Goal: Information Seeking & Learning: Check status

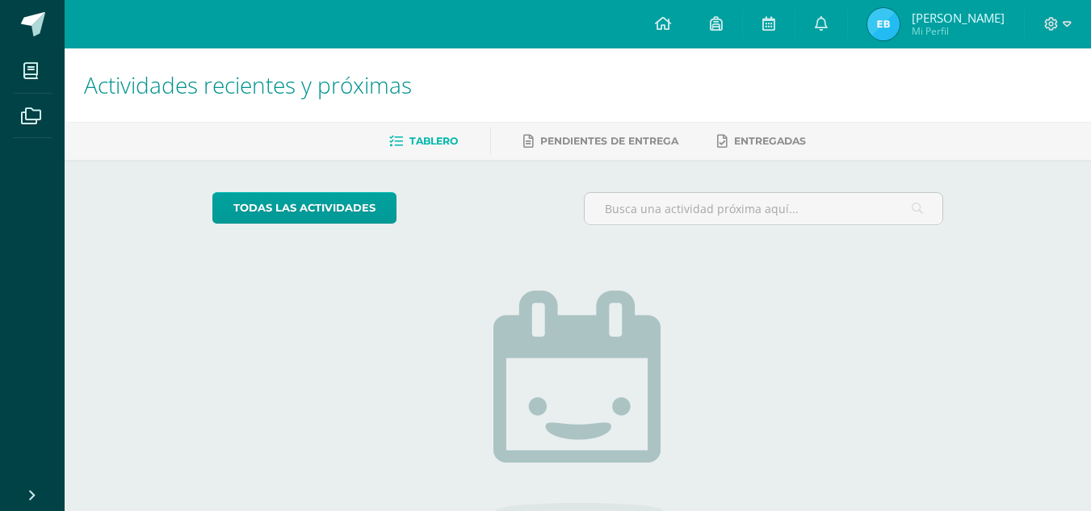
click at [892, 30] on img at bounding box center [883, 24] width 32 height 32
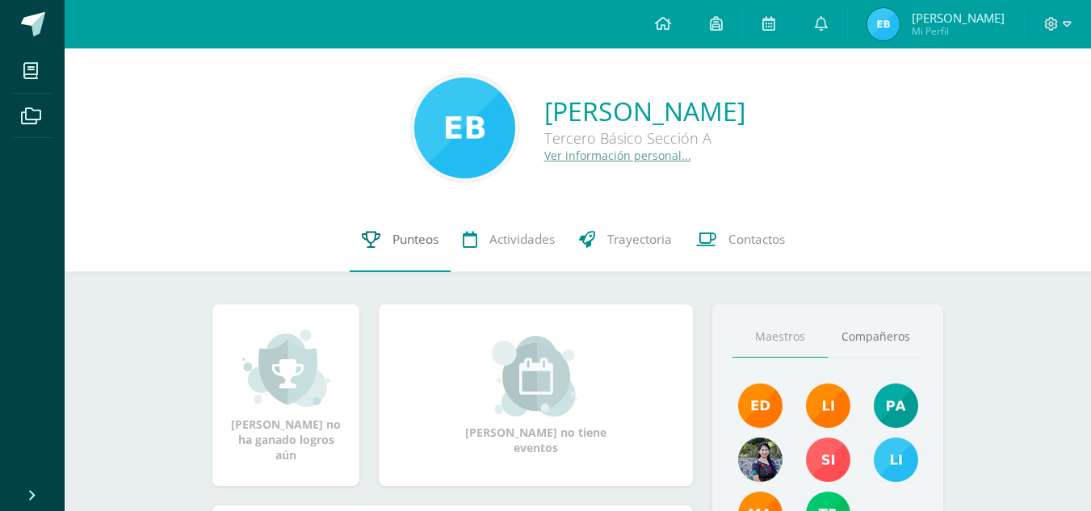
click at [384, 250] on link "Punteos" at bounding box center [400, 240] width 101 height 65
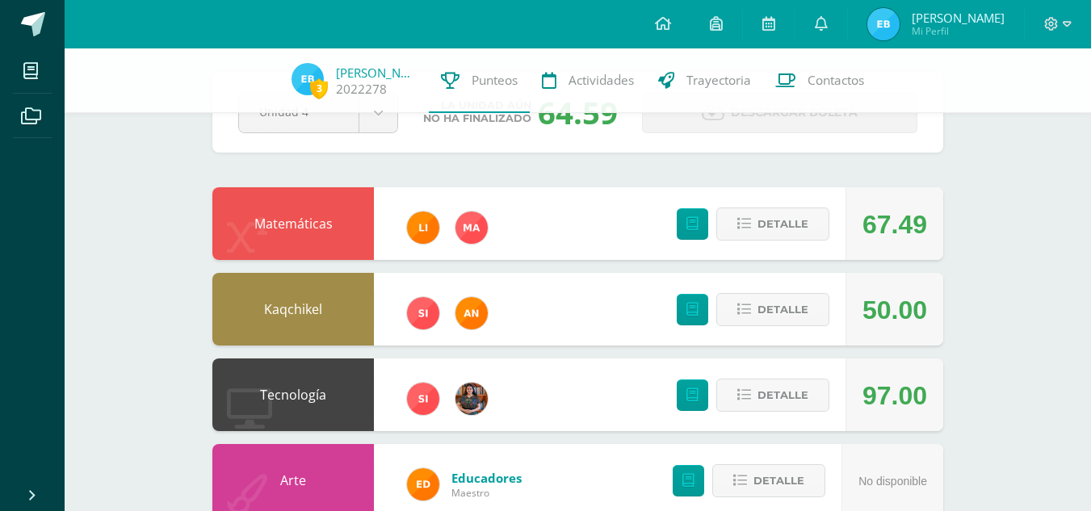
scroll to position [69, 0]
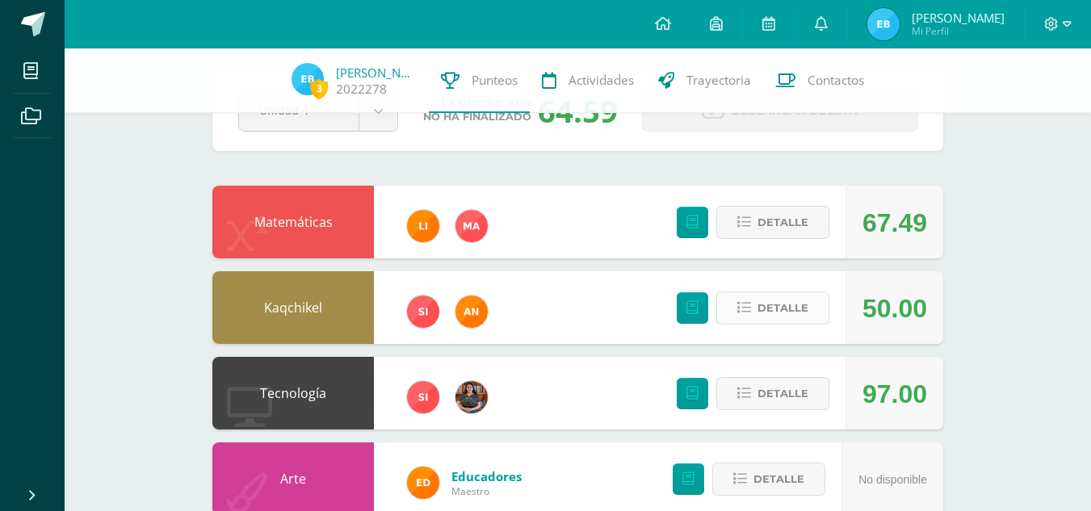
click at [816, 314] on button "Detalle" at bounding box center [772, 308] width 113 height 33
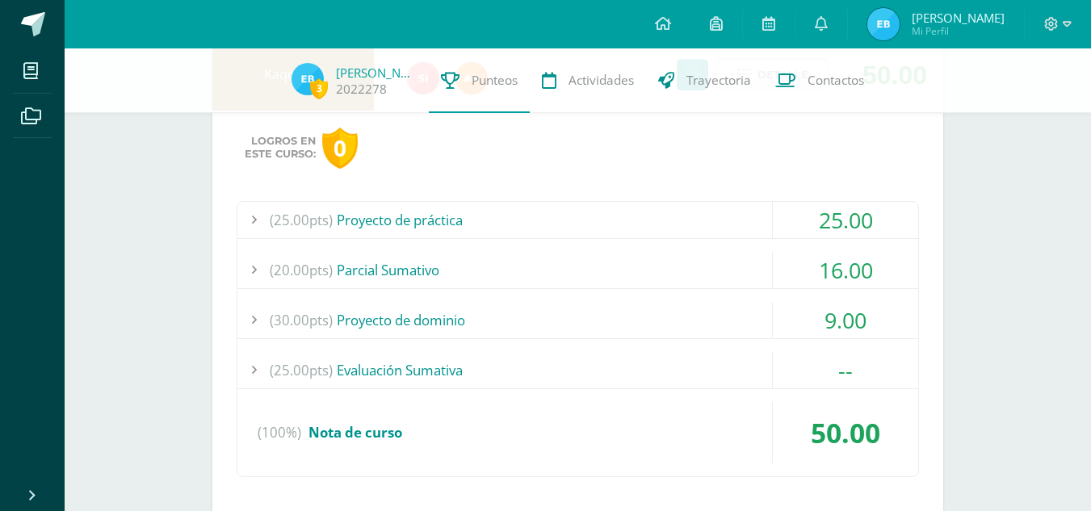
scroll to position [303, 0]
click at [858, 230] on div "25.00" at bounding box center [845, 219] width 145 height 36
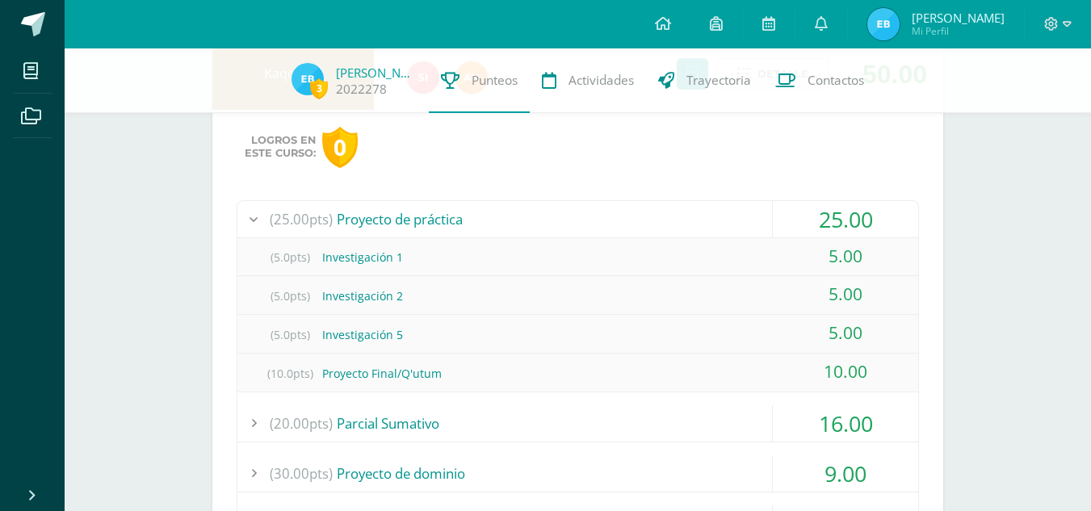
click at [858, 230] on div "25.00" at bounding box center [845, 219] width 145 height 36
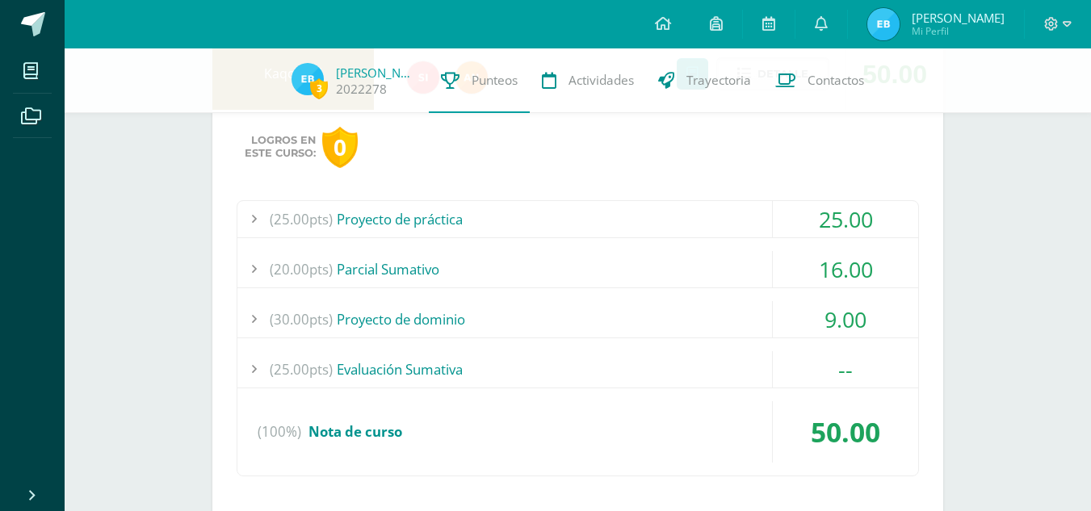
click at [848, 266] on div "16.00" at bounding box center [845, 269] width 145 height 36
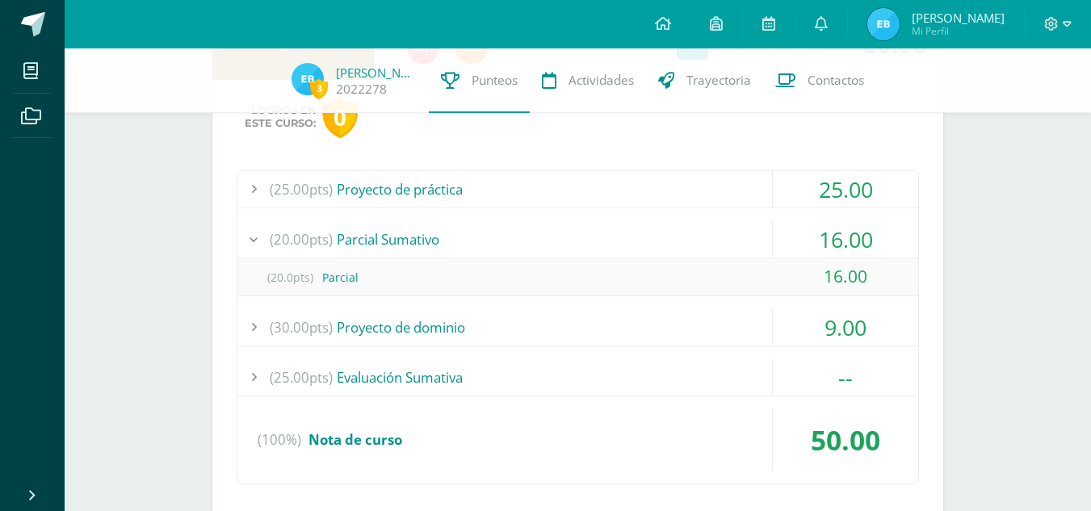
scroll to position [342, 0]
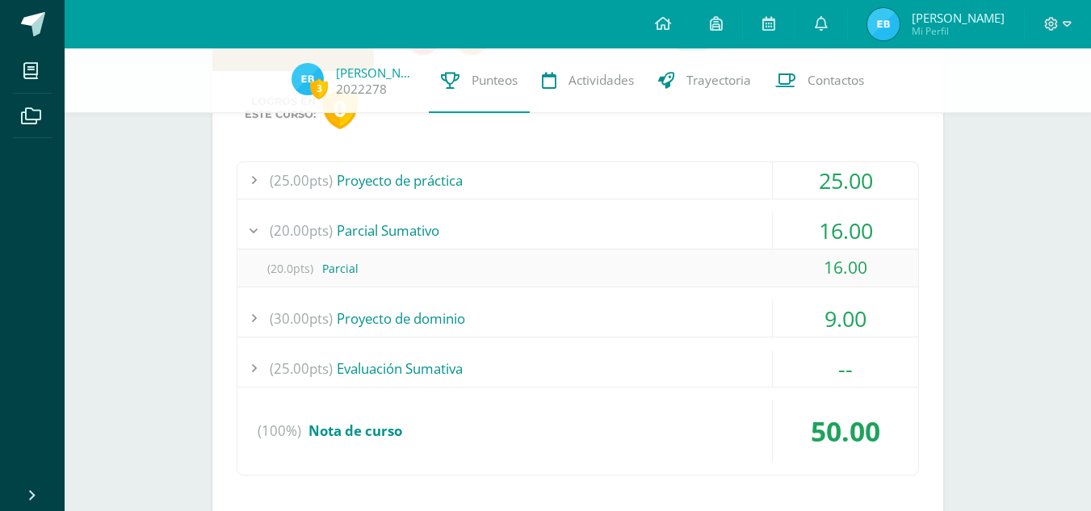
click at [851, 229] on div "16.00" at bounding box center [845, 230] width 145 height 36
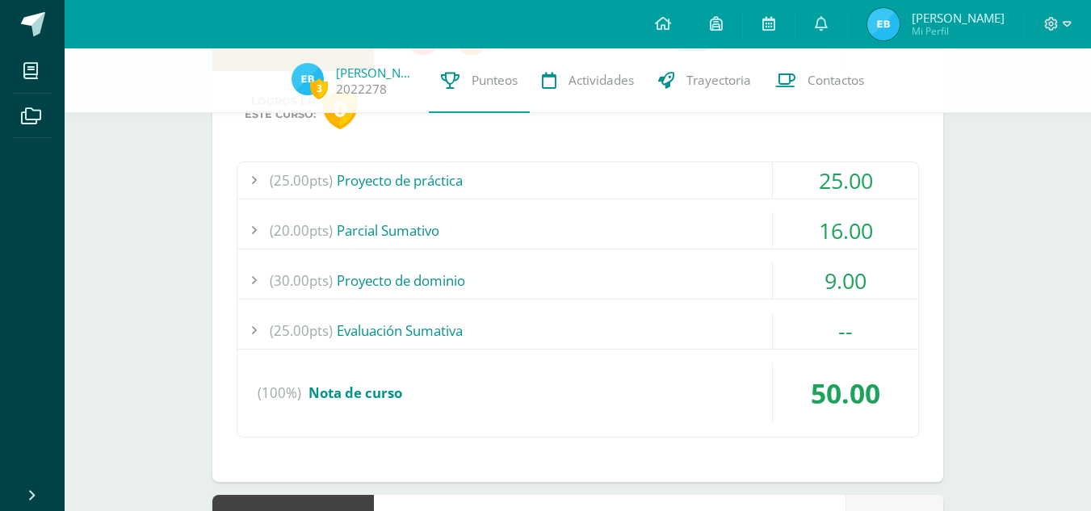
click at [839, 271] on div "9.00" at bounding box center [845, 280] width 145 height 36
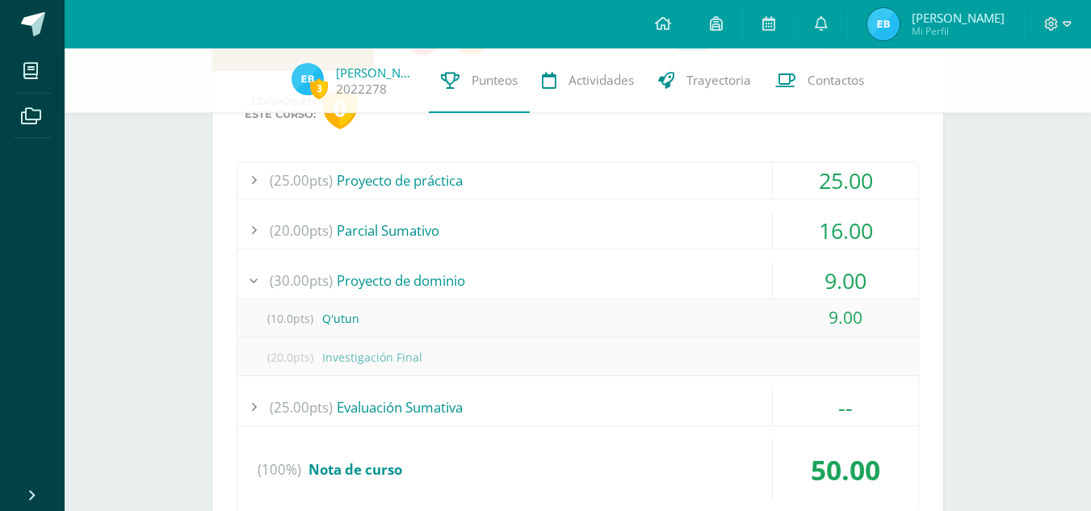
click at [839, 271] on div "9.00" at bounding box center [845, 280] width 145 height 36
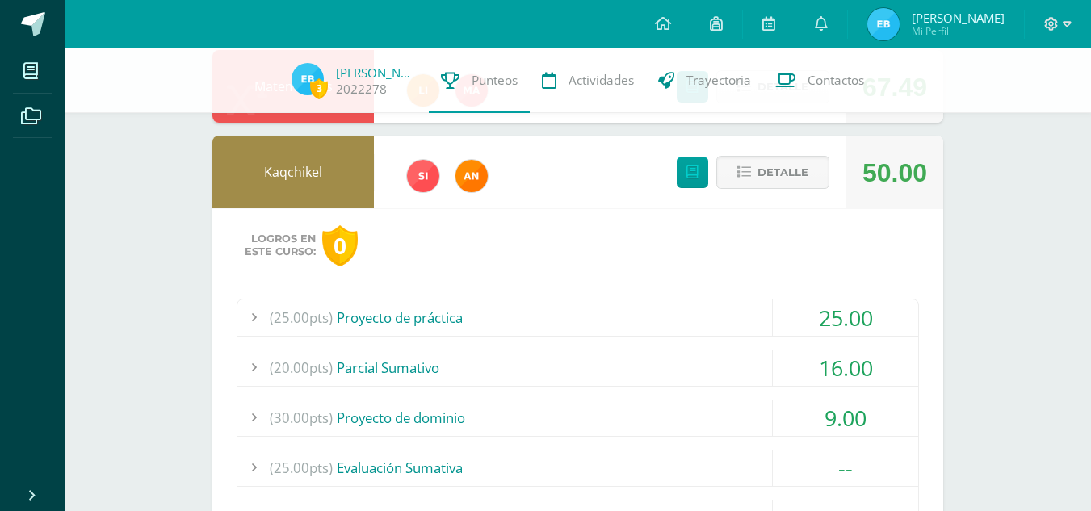
scroll to position [203, 0]
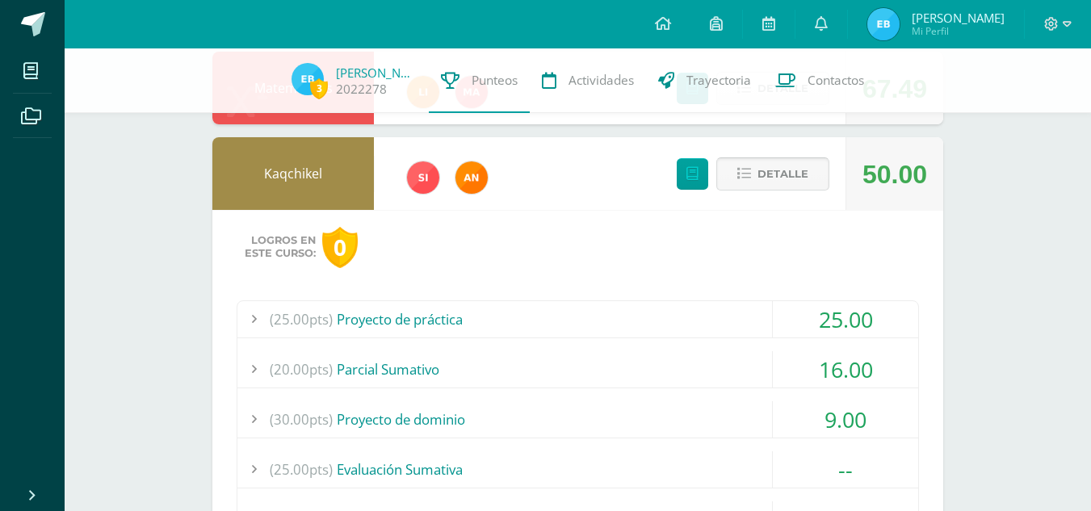
click at [783, 160] on span "Detalle" at bounding box center [783, 174] width 51 height 30
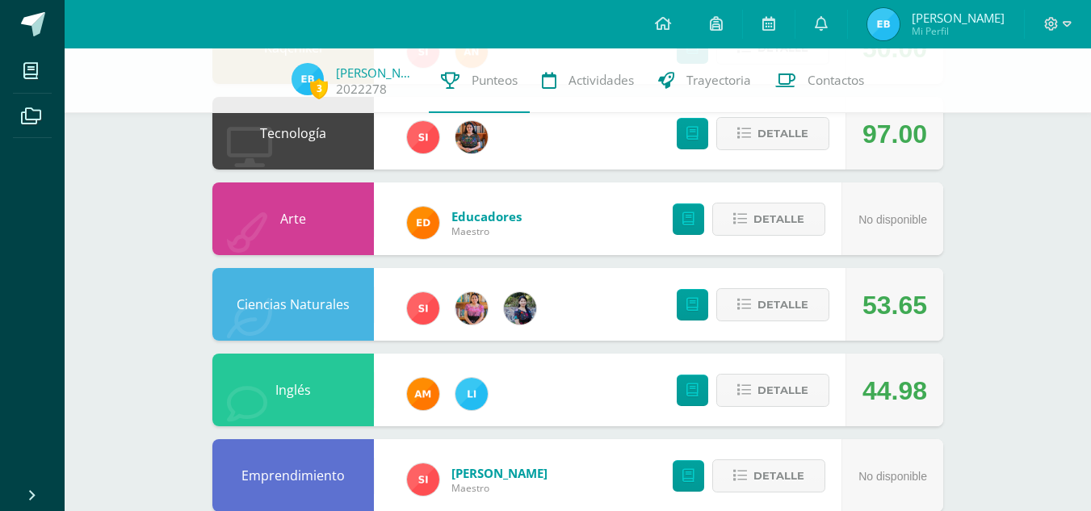
scroll to position [619, 0]
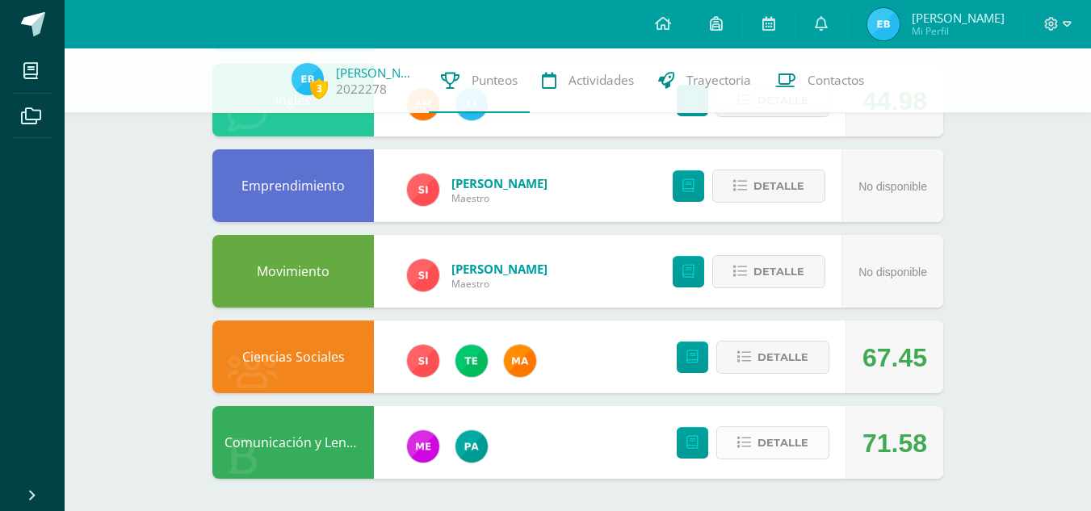
click at [807, 452] on span "Detalle" at bounding box center [783, 443] width 51 height 30
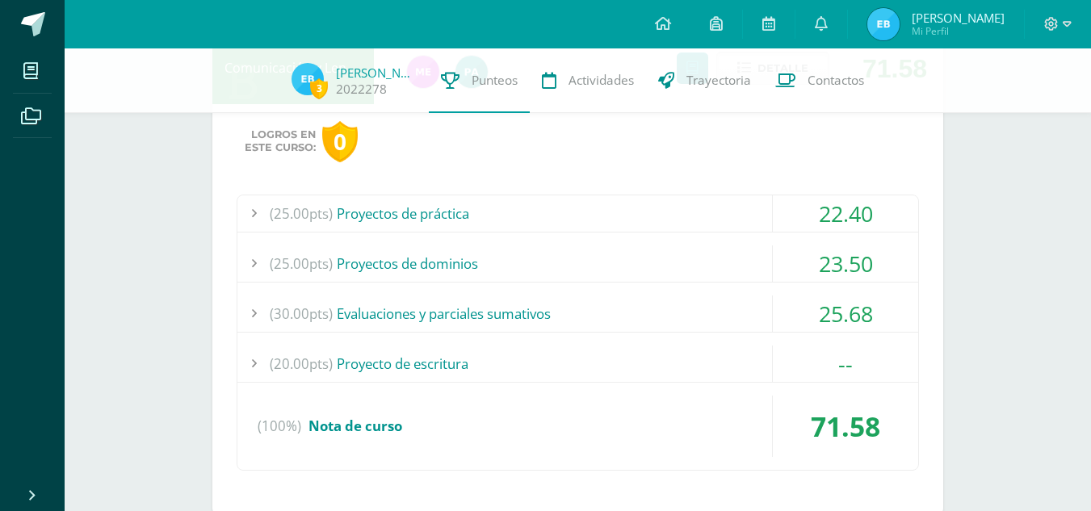
scroll to position [1030, 0]
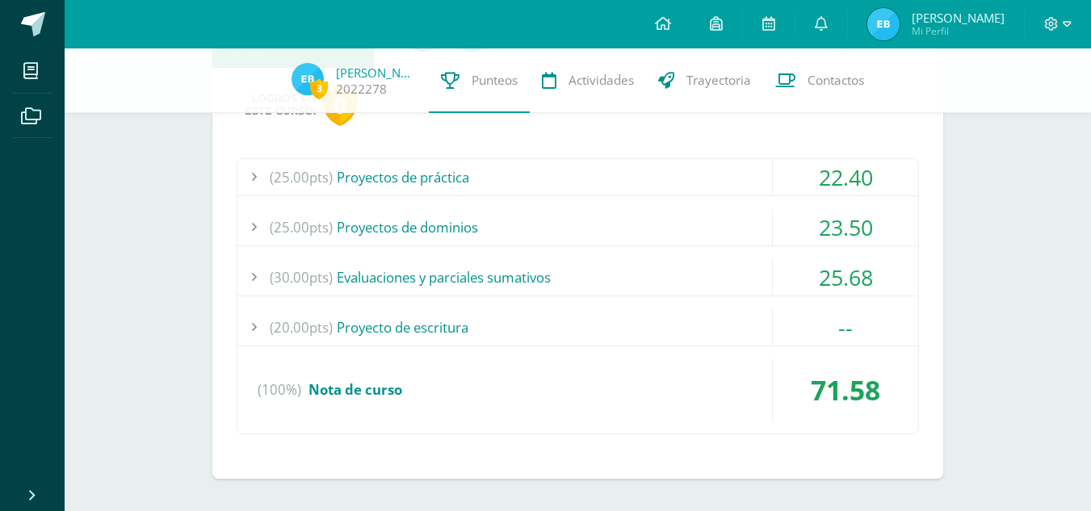
click at [837, 177] on div "22.40" at bounding box center [845, 177] width 145 height 36
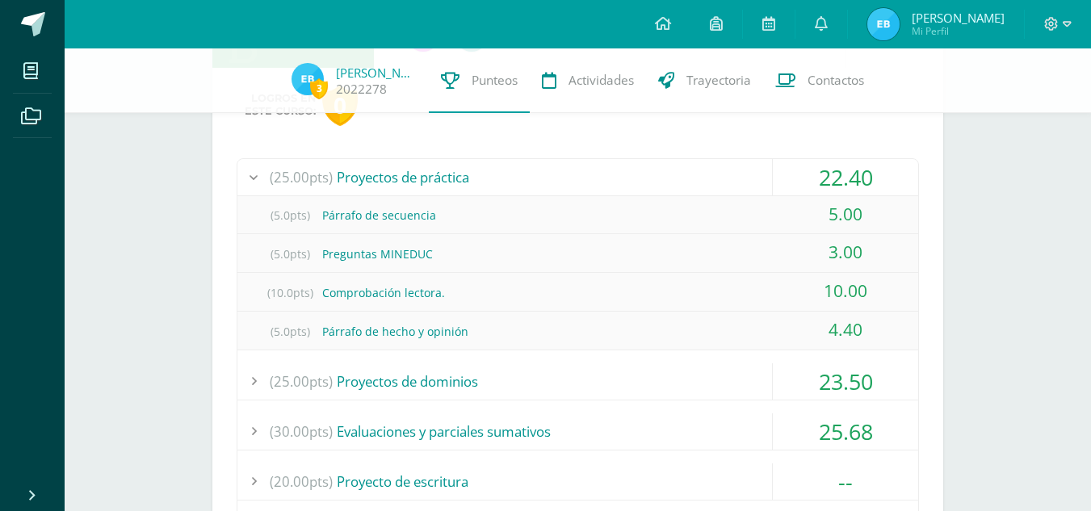
click at [837, 177] on div "22.40" at bounding box center [845, 177] width 145 height 36
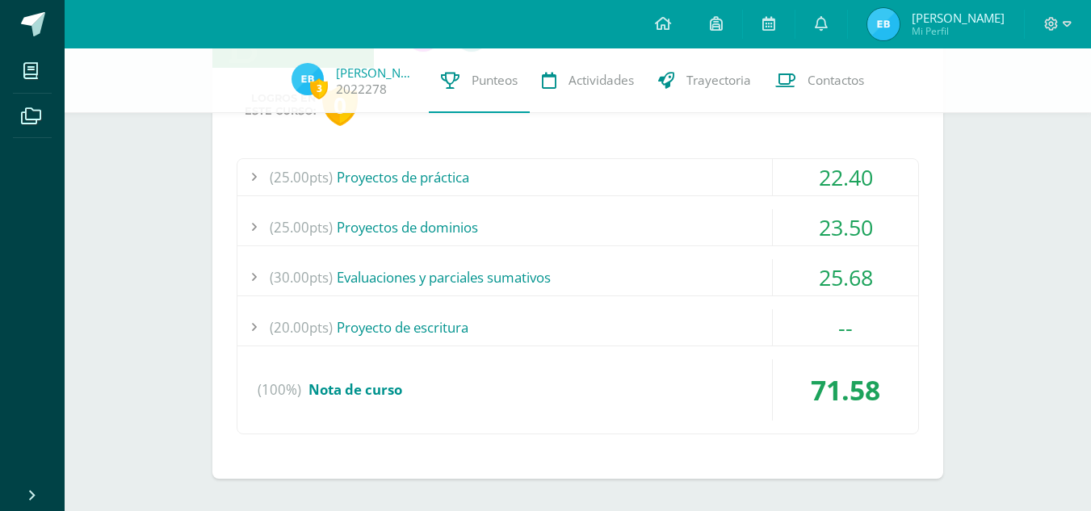
click at [841, 222] on div "23.50" at bounding box center [845, 227] width 145 height 36
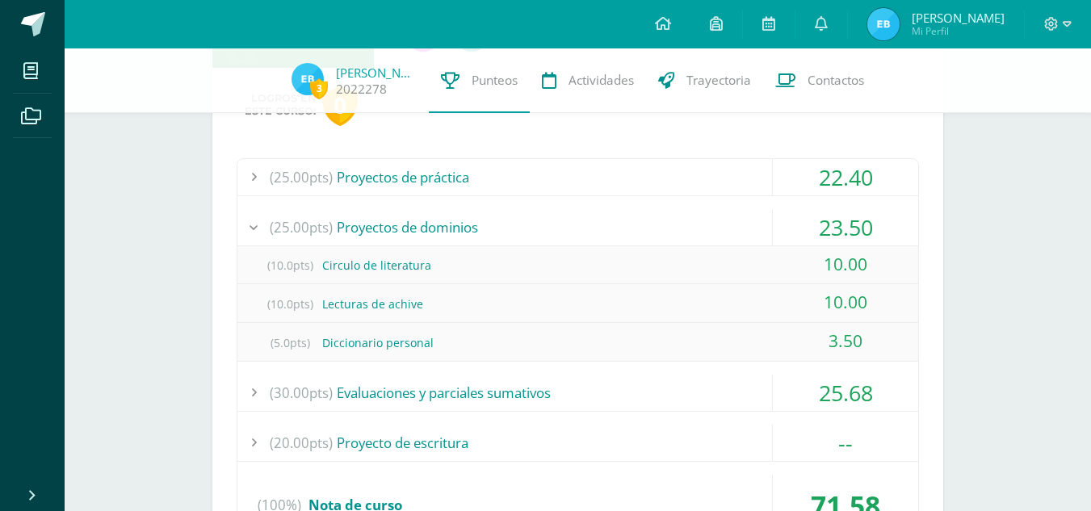
click at [841, 222] on div "23.50" at bounding box center [845, 227] width 145 height 36
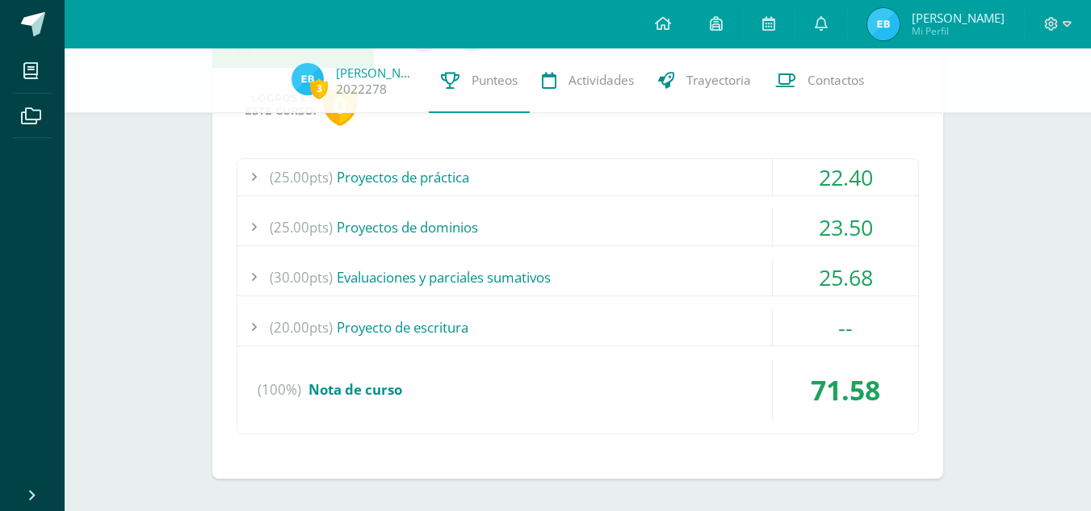
click at [853, 266] on div "25.68" at bounding box center [845, 277] width 145 height 36
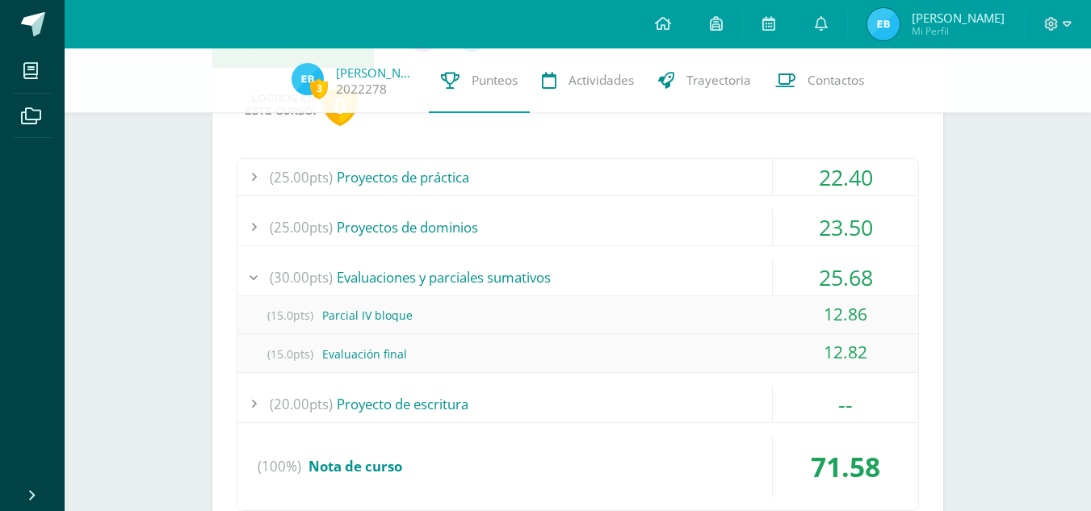
click at [853, 266] on div "25.68" at bounding box center [845, 277] width 145 height 36
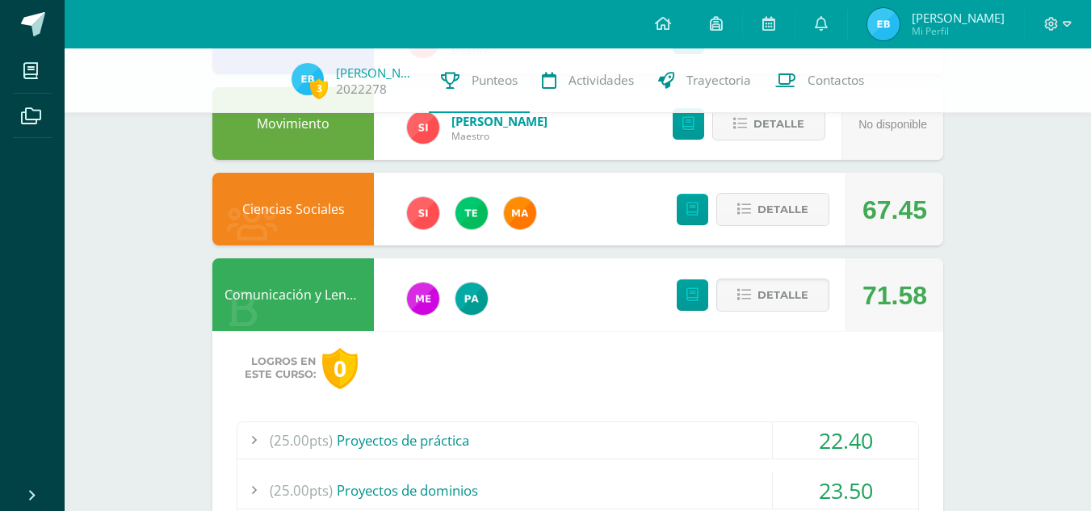
scroll to position [776, 0]
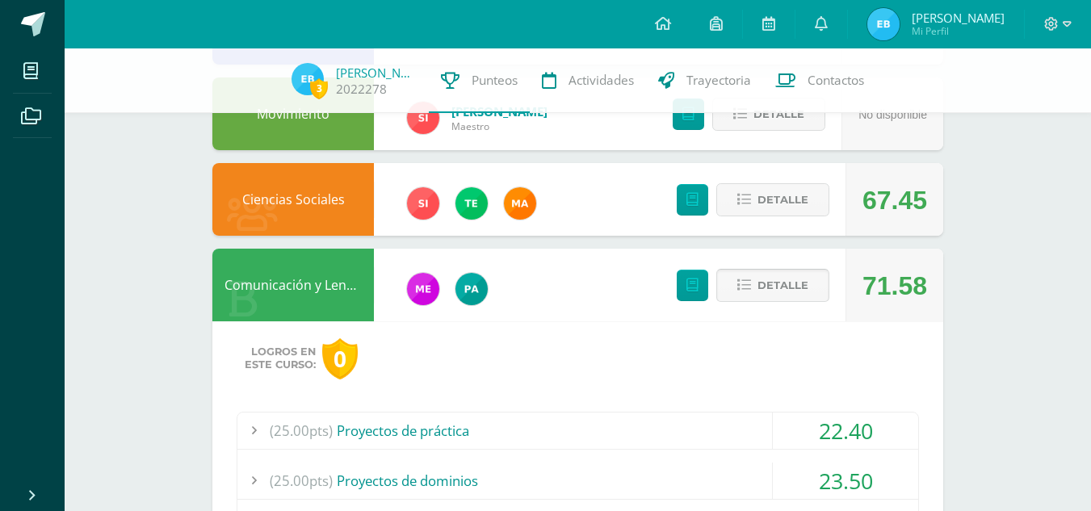
click at [816, 279] on button "Detalle" at bounding box center [772, 285] width 113 height 33
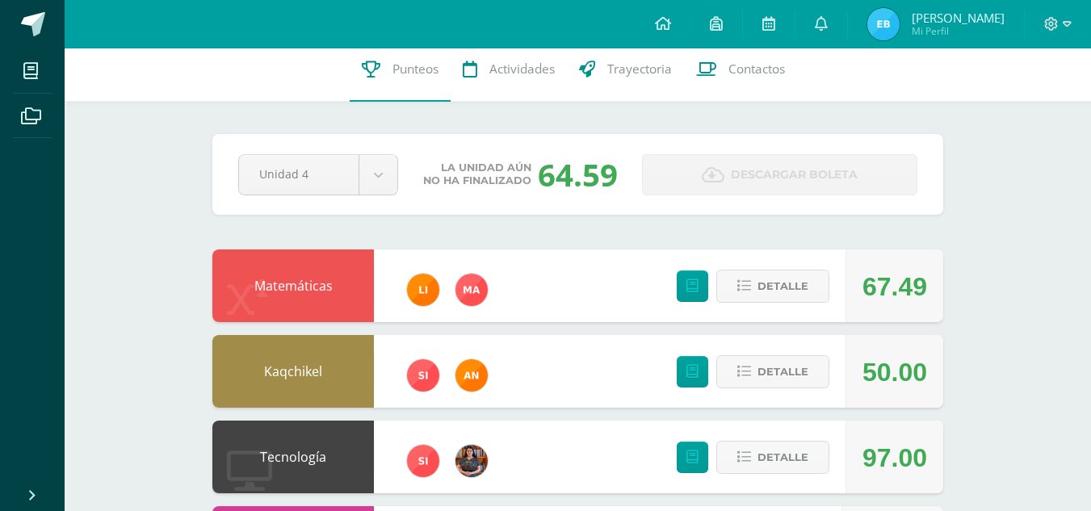
scroll to position [0, 0]
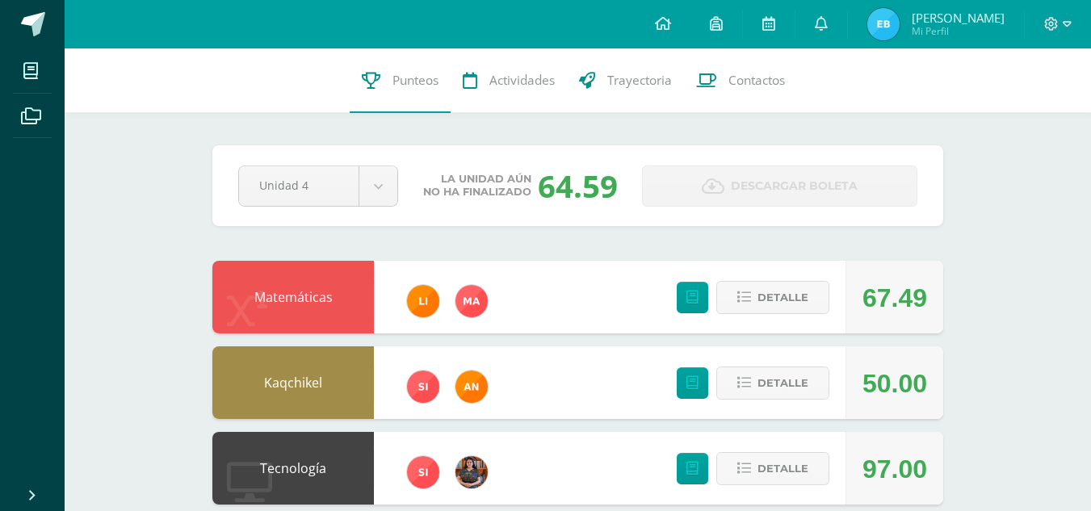
click at [764, 193] on span "Descargar boleta" at bounding box center [794, 186] width 127 height 40
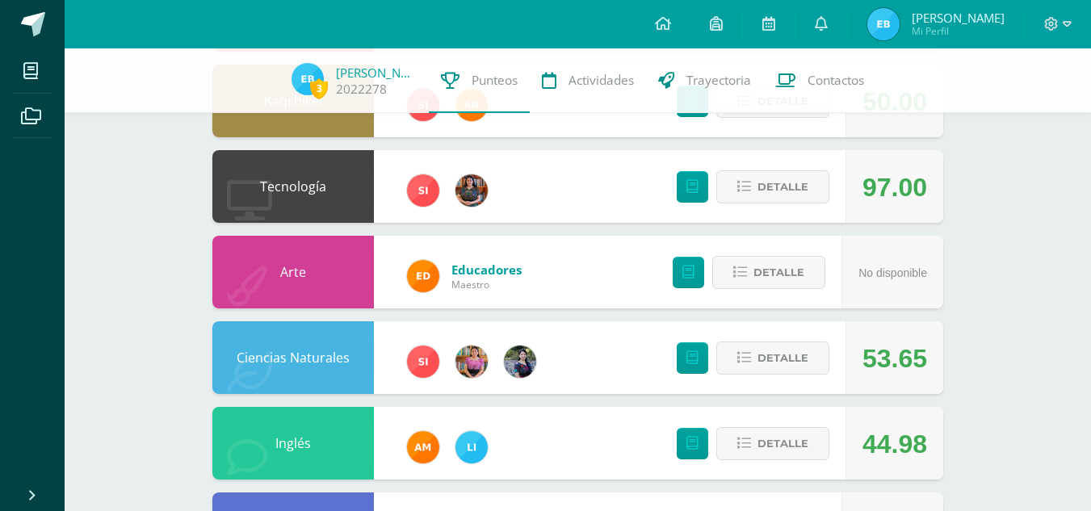
scroll to position [276, 0]
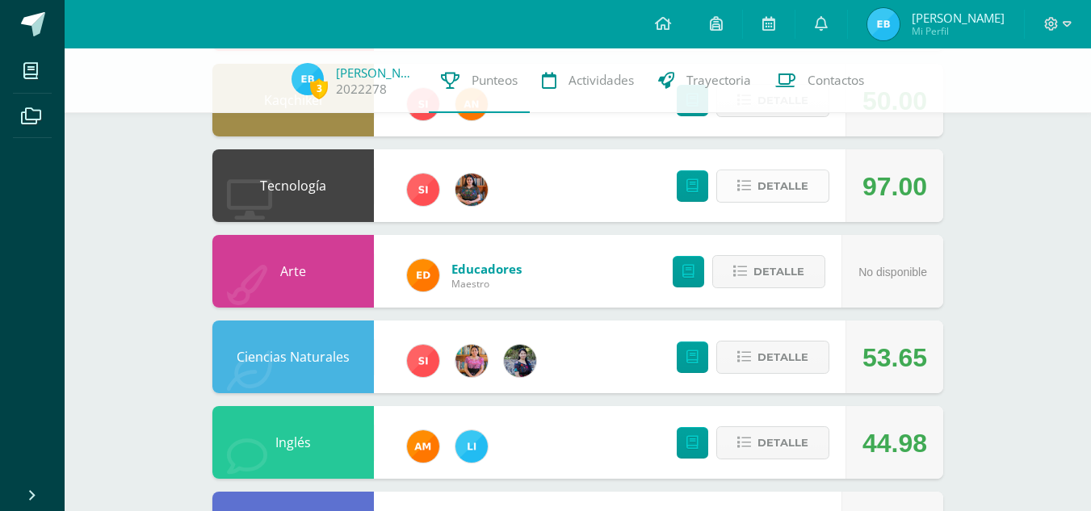
click at [758, 198] on span "Detalle" at bounding box center [783, 186] width 51 height 30
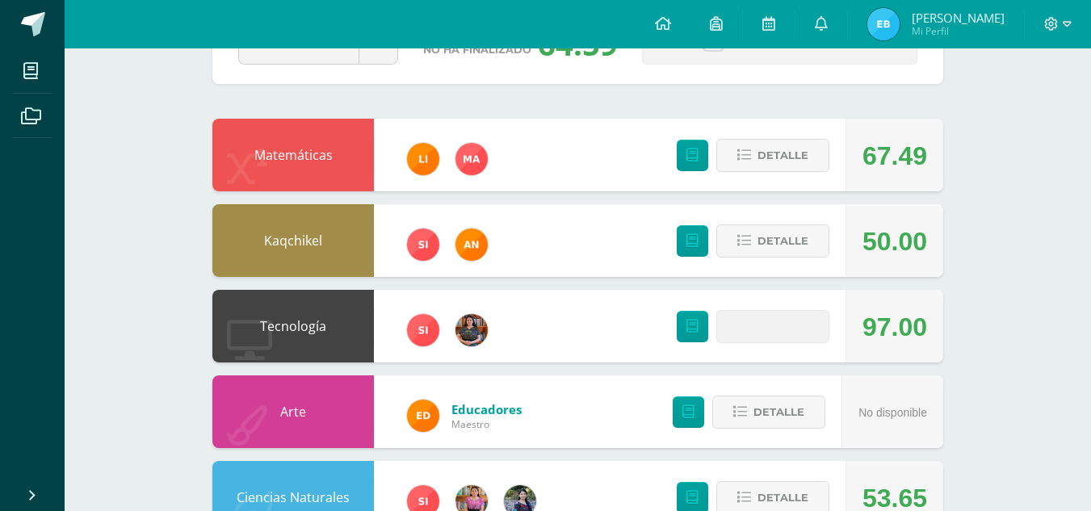
scroll to position [0, 0]
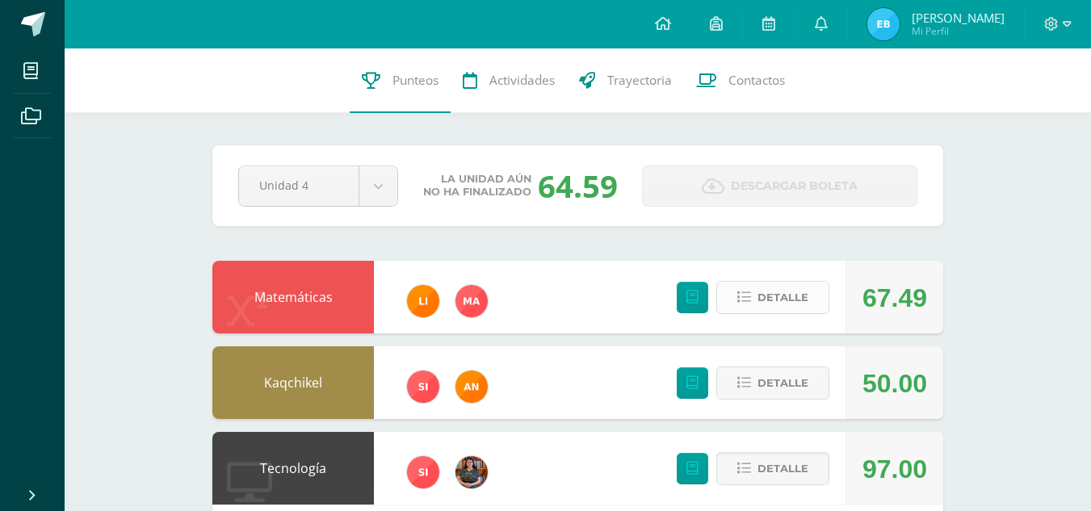
click at [798, 290] on span "Detalle" at bounding box center [783, 298] width 51 height 30
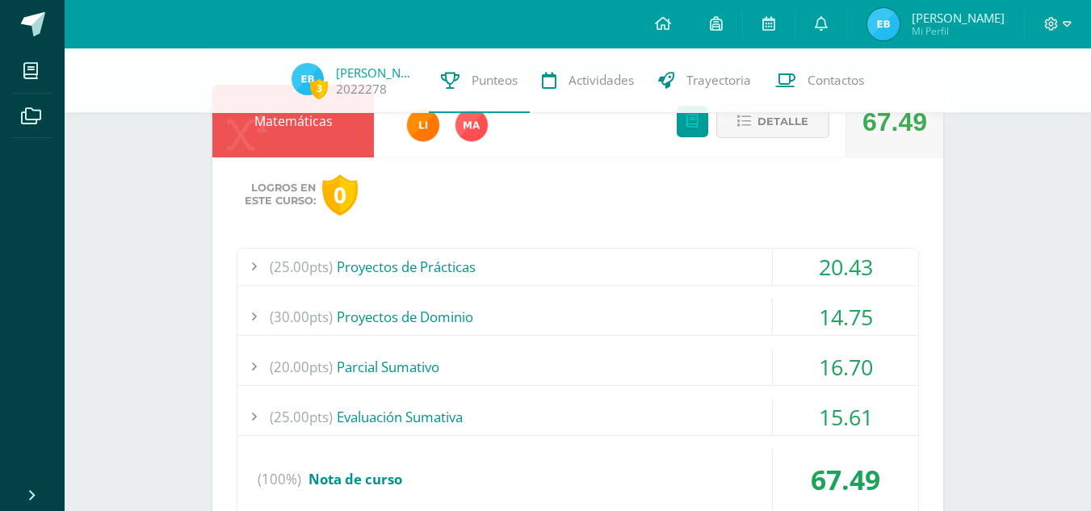
scroll to position [170, 0]
click at [846, 262] on div "20.43" at bounding box center [845, 266] width 145 height 36
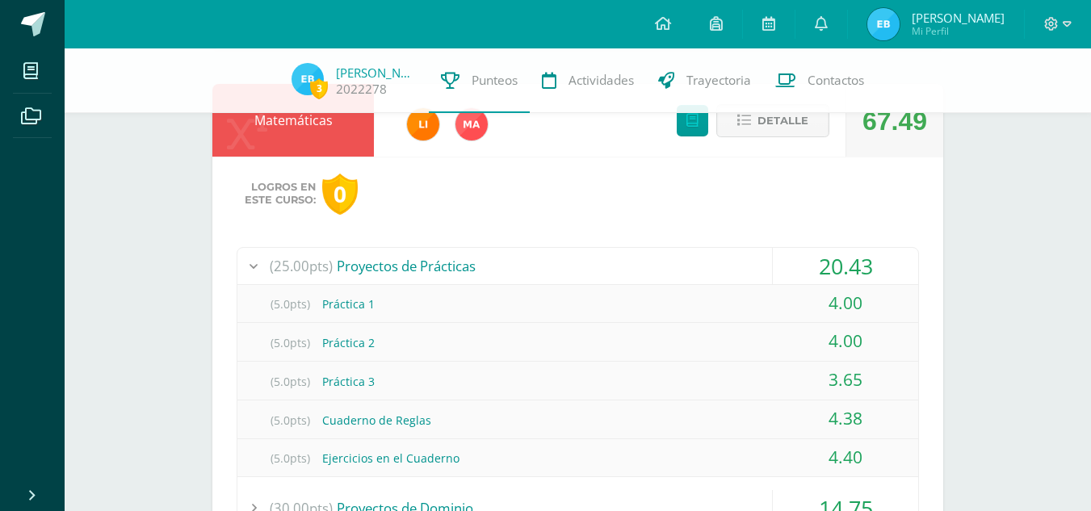
click at [846, 262] on div "20.43" at bounding box center [845, 266] width 145 height 36
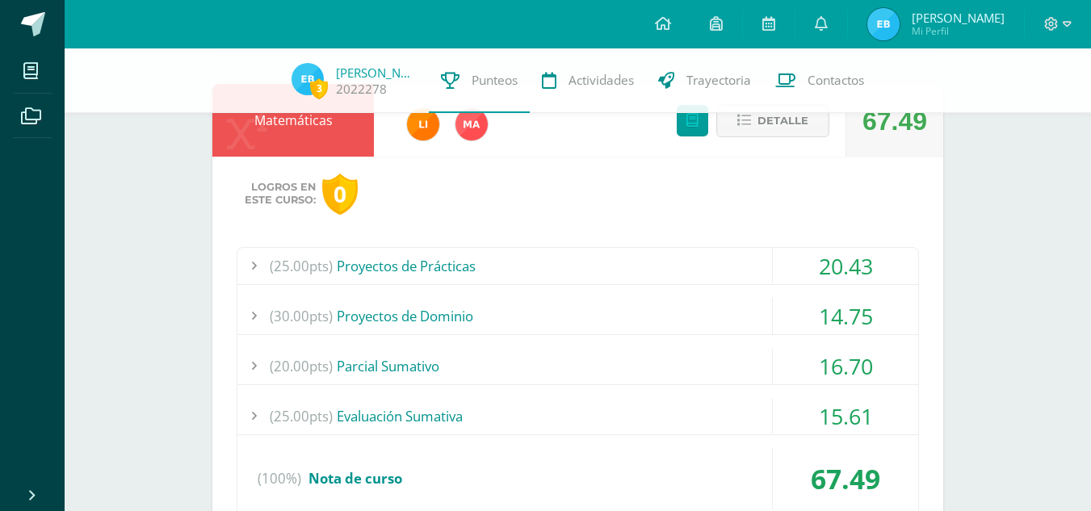
click at [848, 310] on div "14.75" at bounding box center [845, 316] width 145 height 36
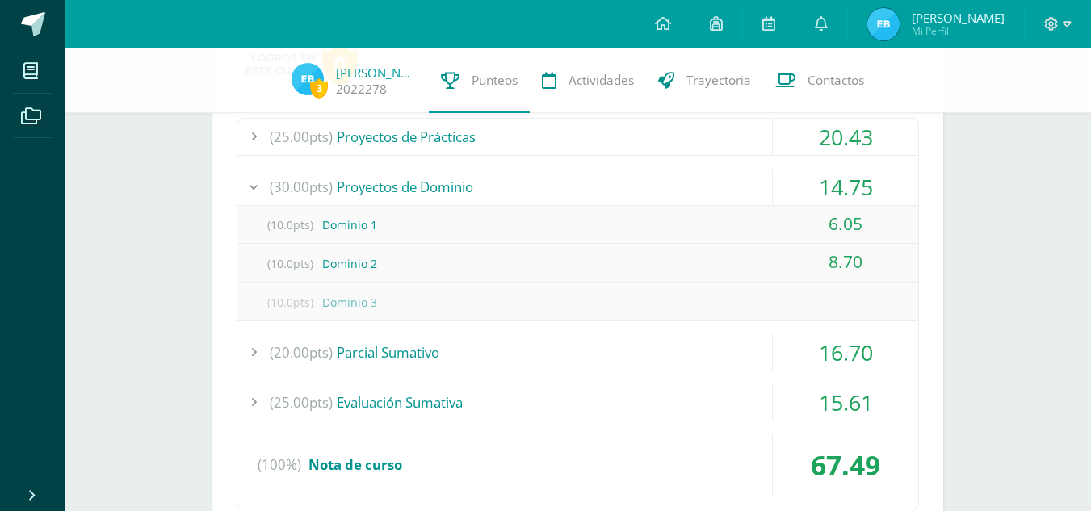
scroll to position [304, 0]
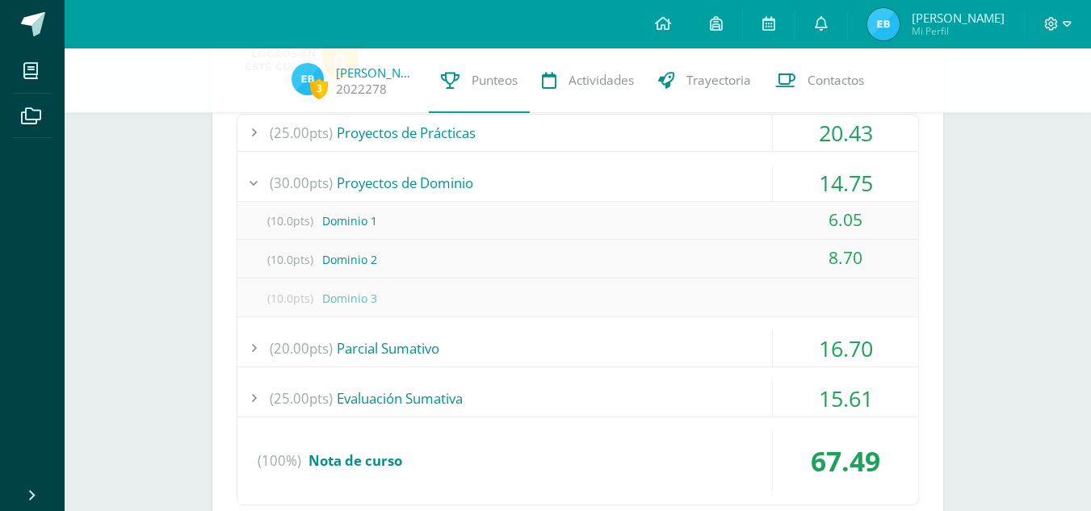
click at [841, 182] on div "14.75" at bounding box center [845, 183] width 145 height 36
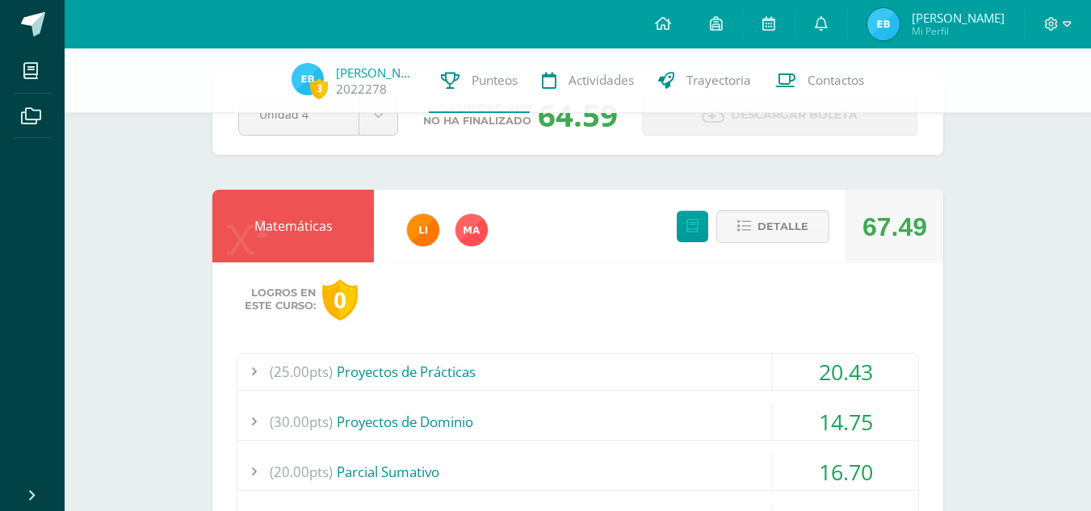
scroll to position [64, 0]
click at [775, 236] on span "Detalle" at bounding box center [783, 227] width 51 height 30
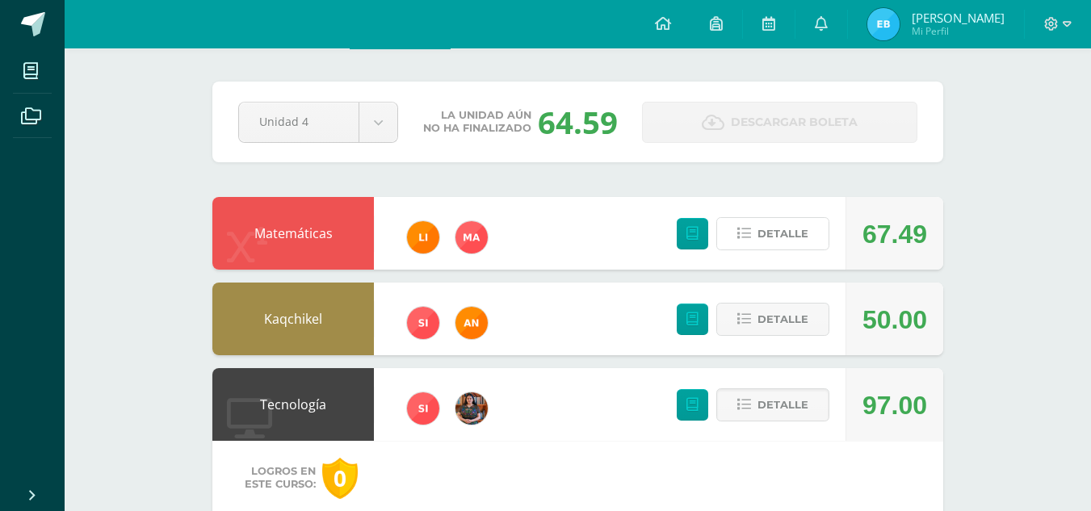
scroll to position [0, 0]
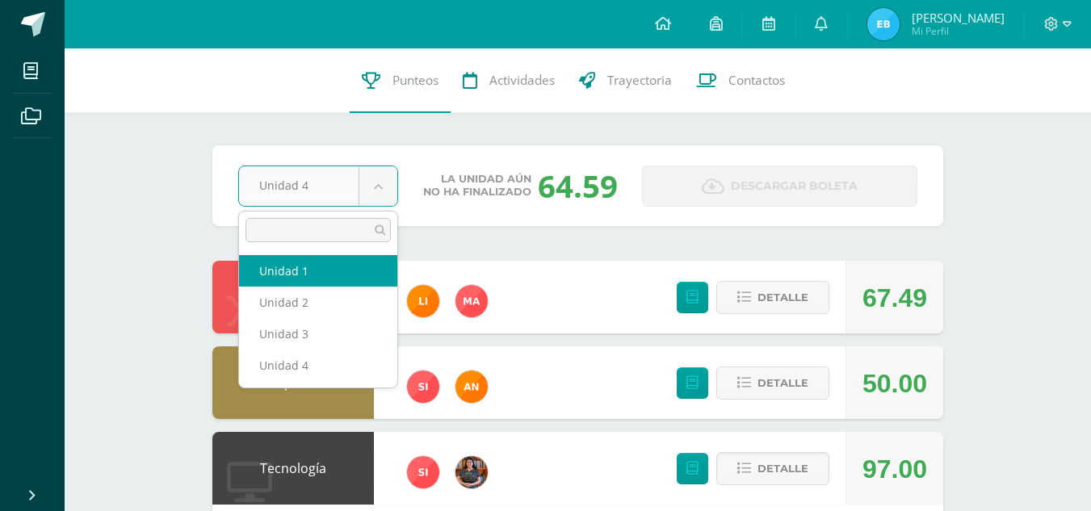
select select "Unidad 1"
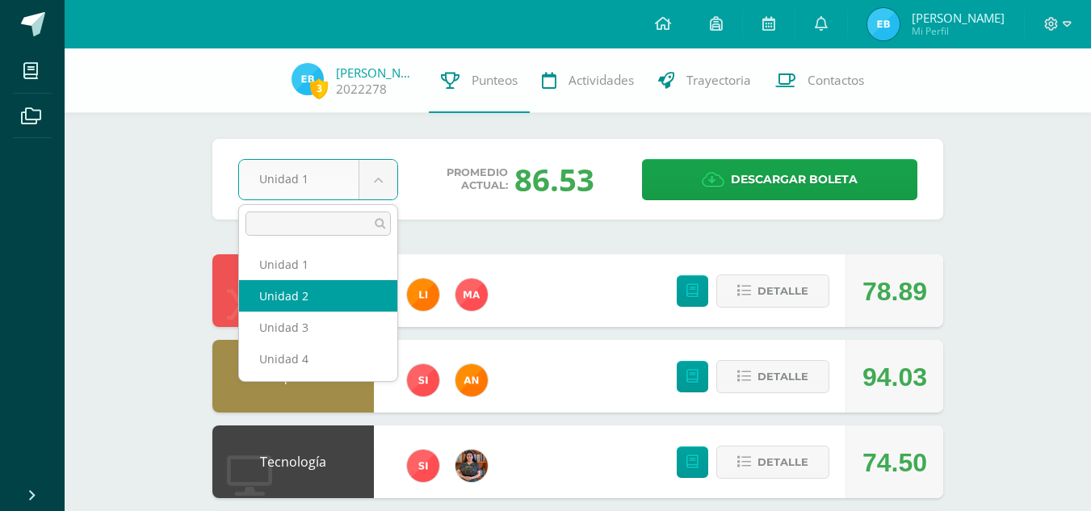
select select "Unidad 2"
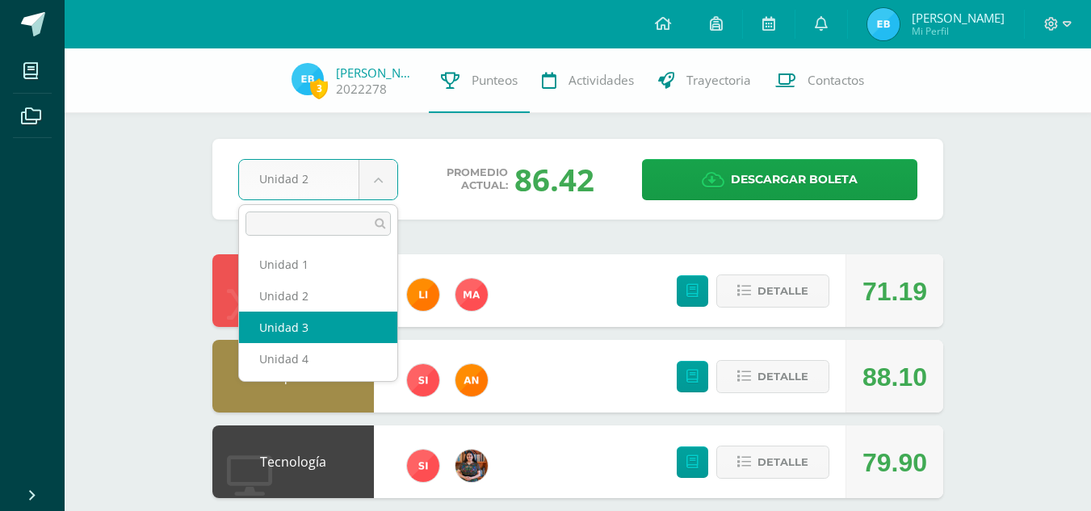
select select "Unidad 3"
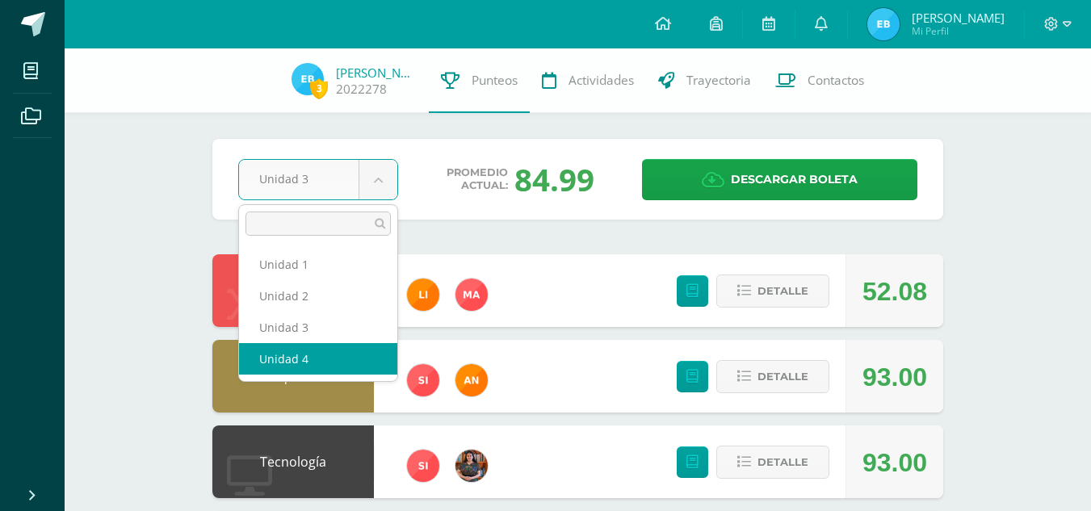
select select "Unidad 4"
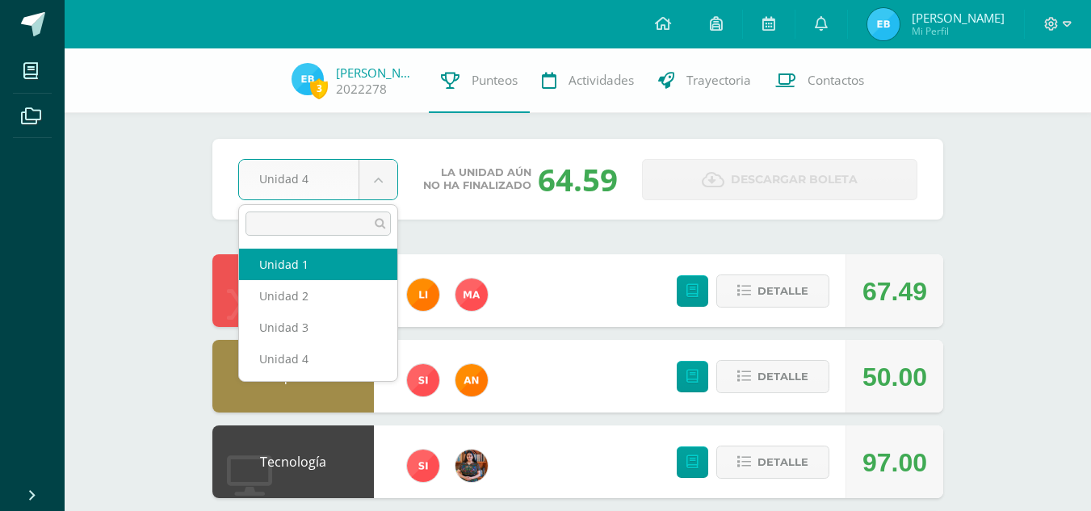
select select "Unidad 1"
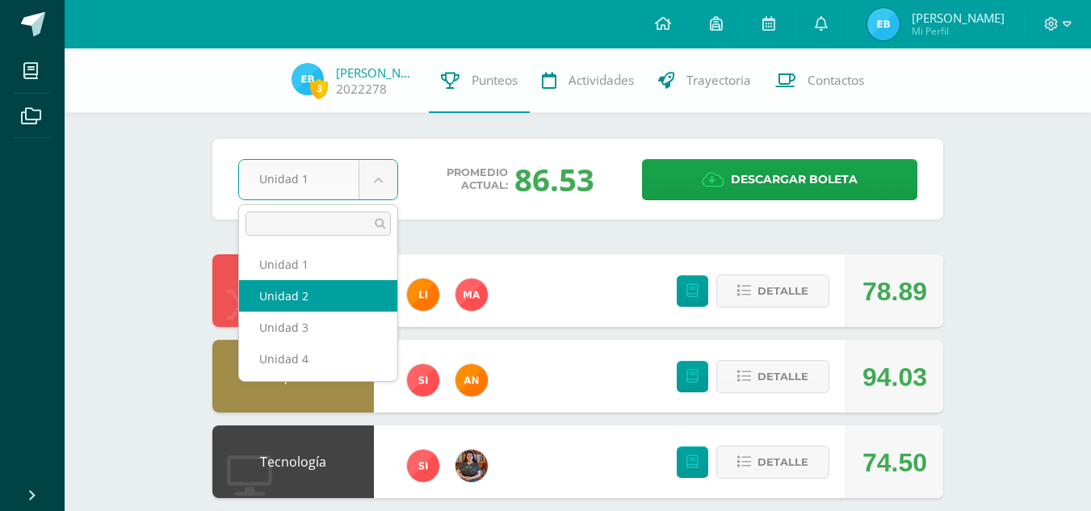
select select "Unidad 2"
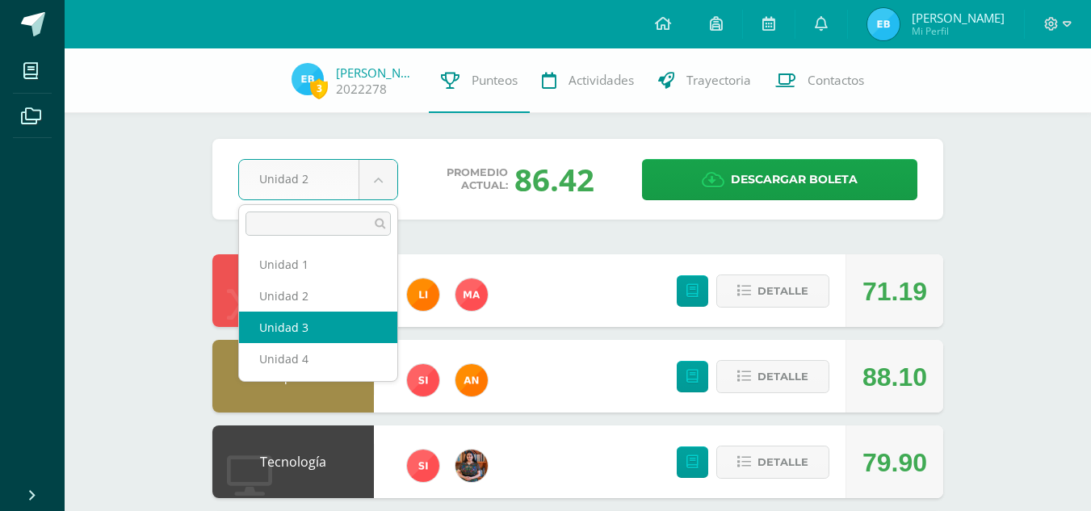
select select "Unidad 3"
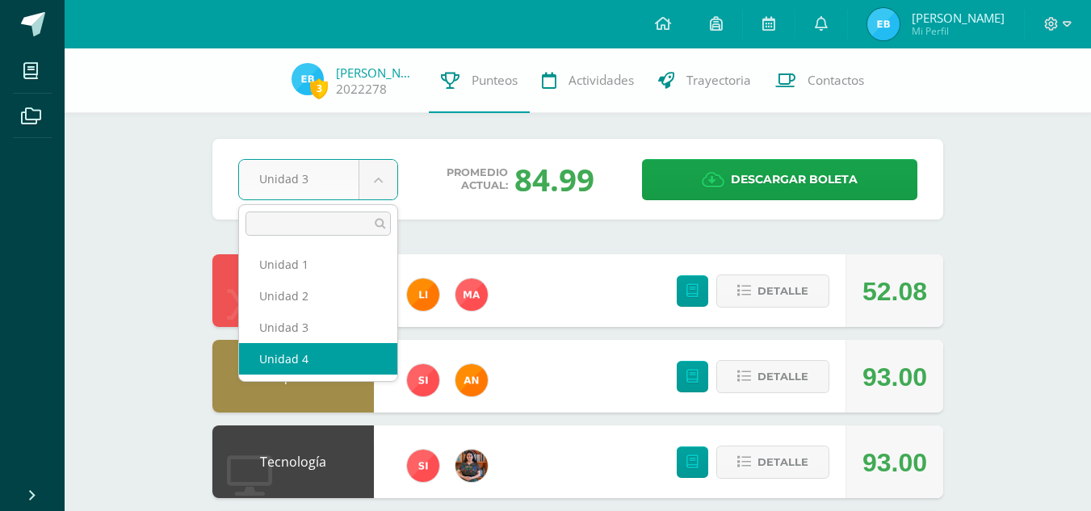
select select "Unidad 4"
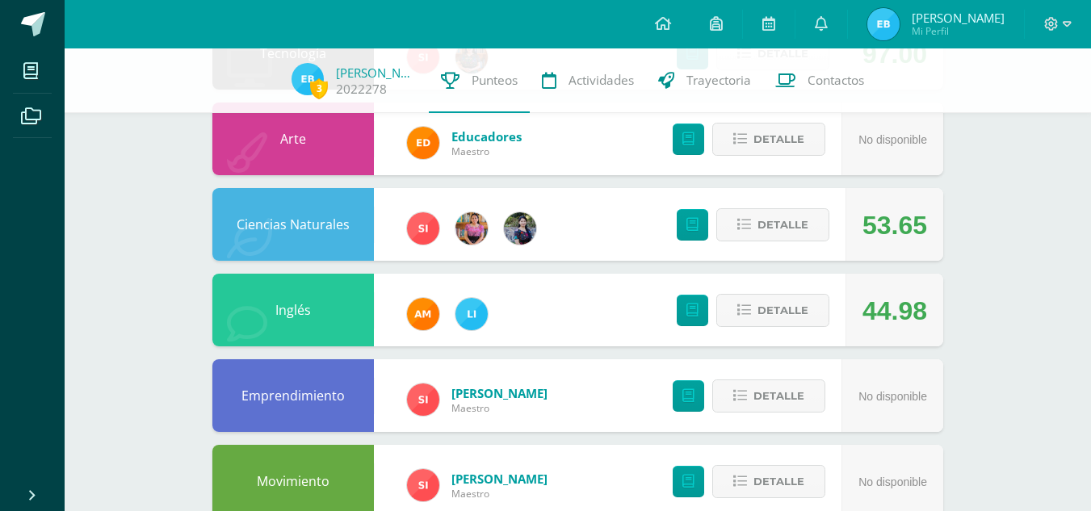
scroll to position [409, 0]
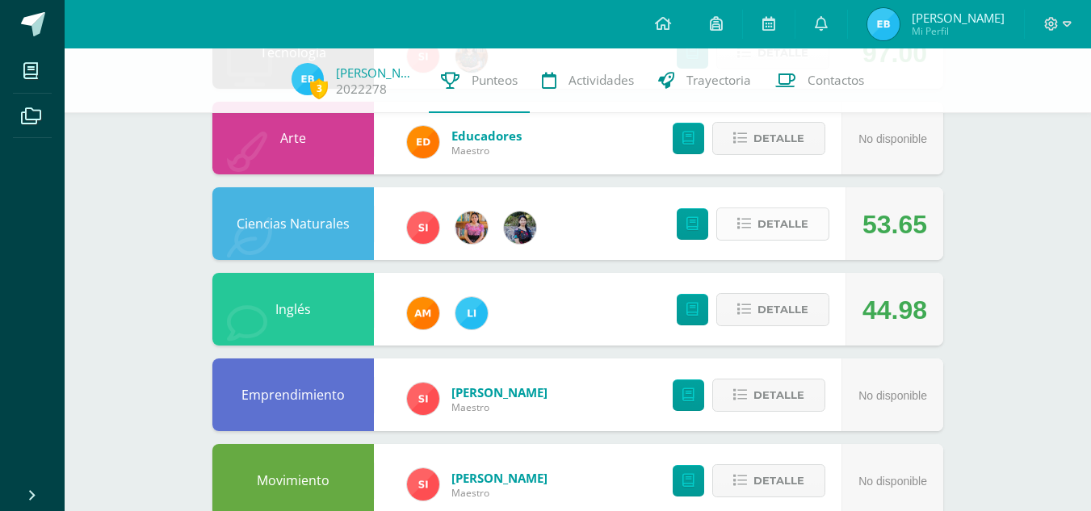
click at [812, 212] on button "Detalle" at bounding box center [772, 224] width 113 height 33
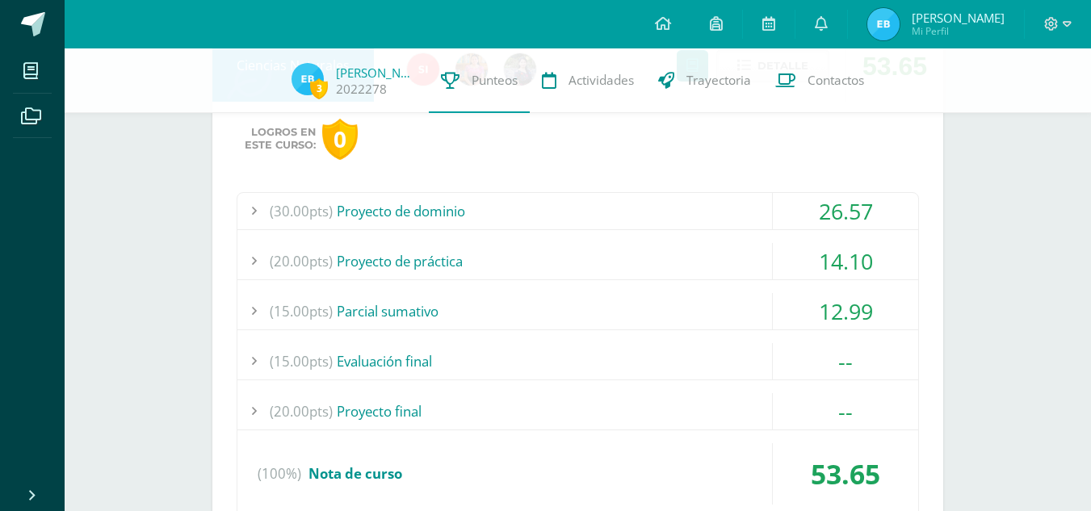
scroll to position [575, 0]
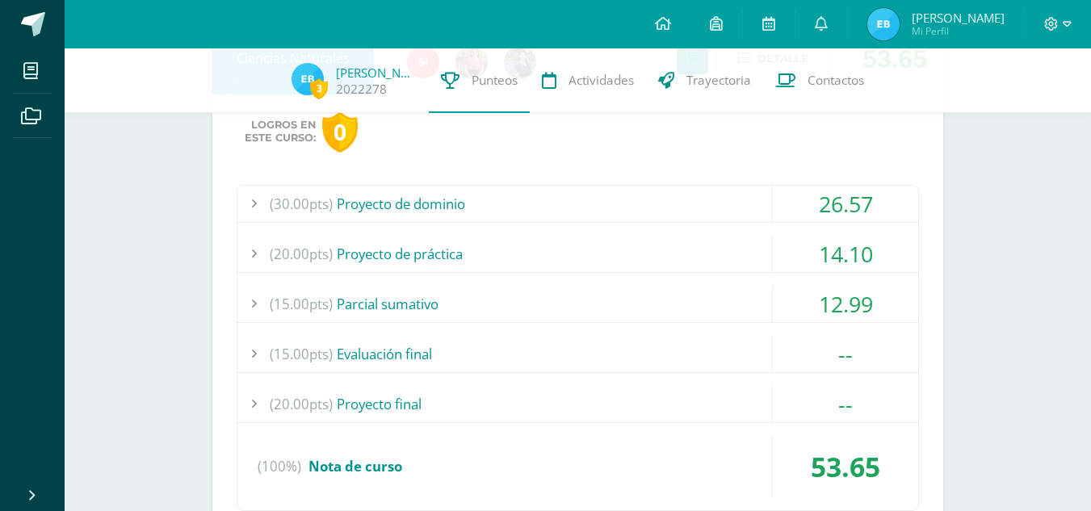
click at [823, 288] on div "12.99" at bounding box center [845, 304] width 145 height 36
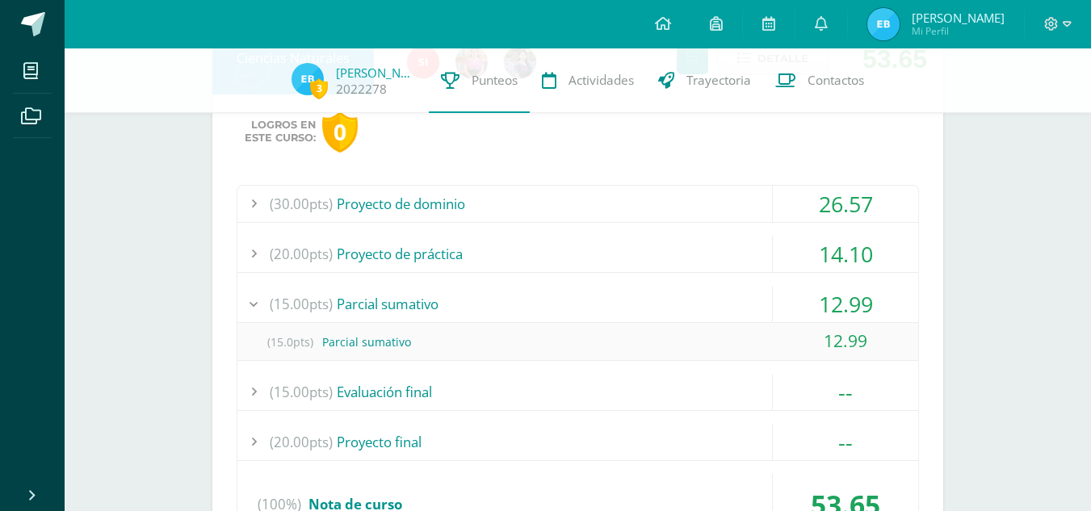
click at [823, 288] on div "12.99" at bounding box center [845, 304] width 145 height 36
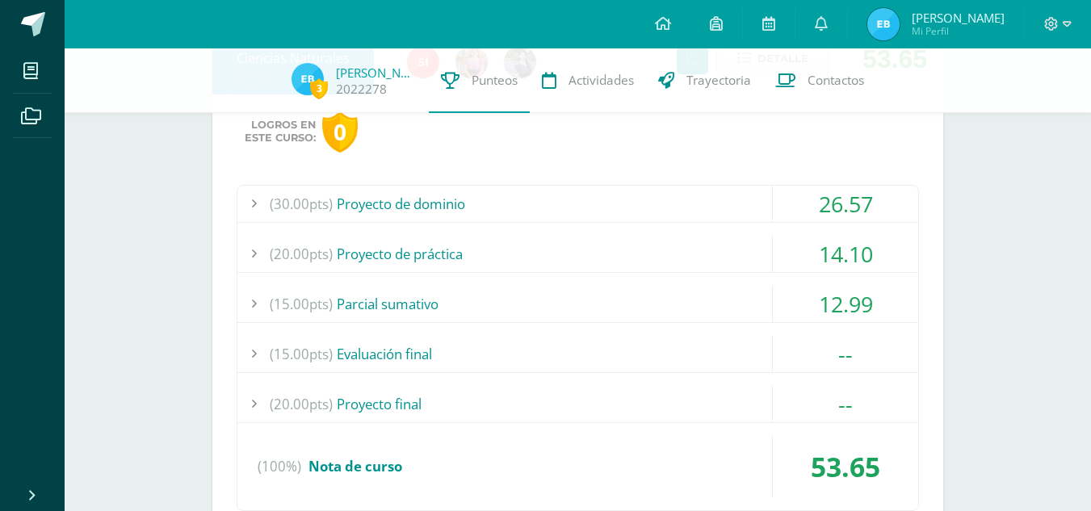
click at [867, 258] on div "14.10" at bounding box center [845, 254] width 145 height 36
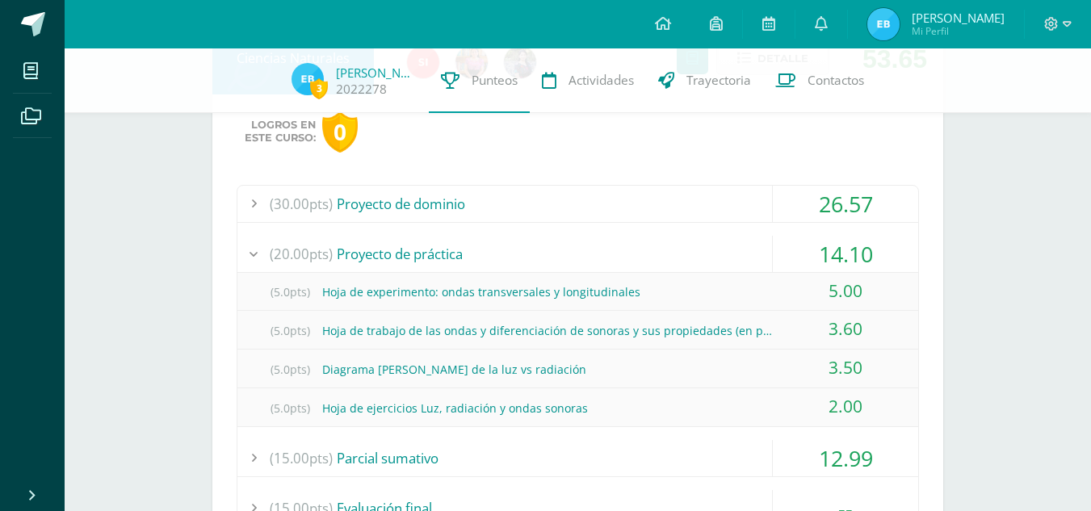
click at [867, 258] on div "14.10" at bounding box center [845, 254] width 145 height 36
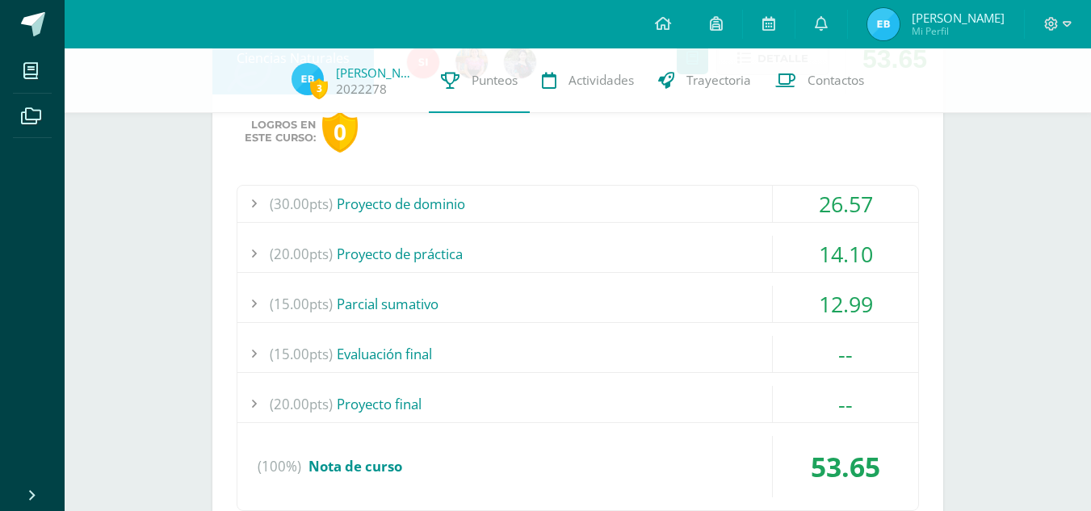
click at [868, 204] on div "26.57" at bounding box center [845, 204] width 145 height 36
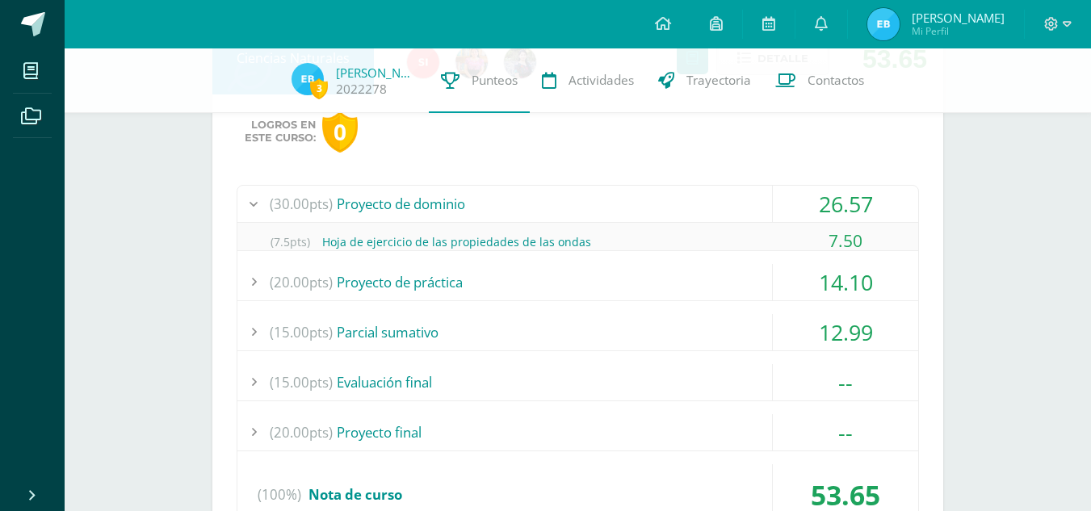
click at [868, 204] on div "26.57" at bounding box center [845, 204] width 145 height 36
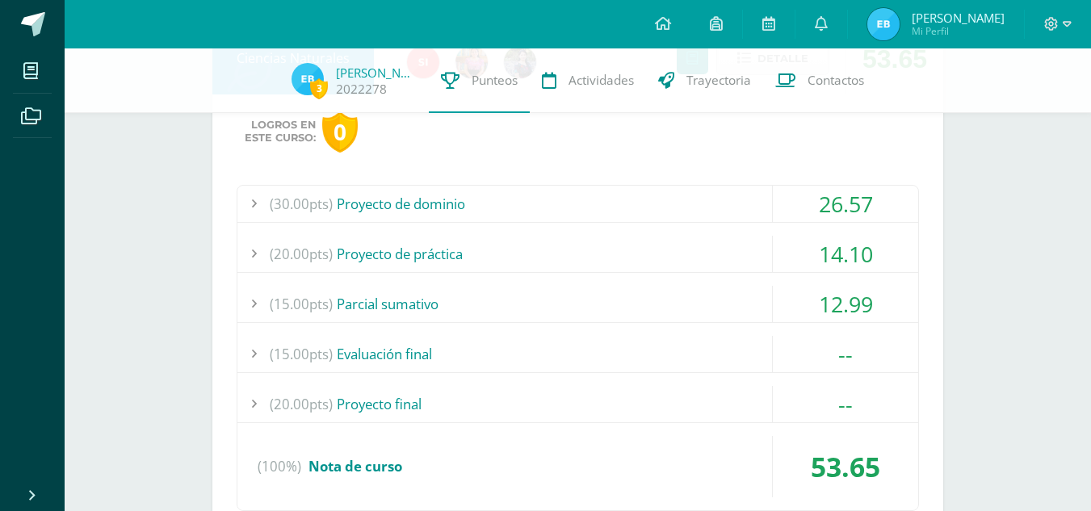
click at [868, 204] on div "26.57" at bounding box center [845, 204] width 145 height 36
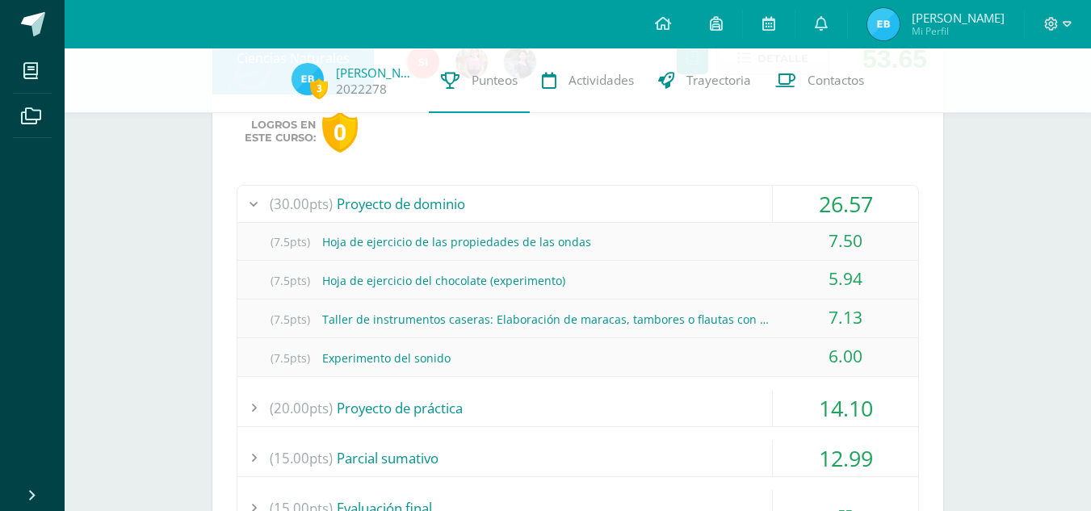
click at [868, 204] on div "26.57" at bounding box center [845, 204] width 145 height 36
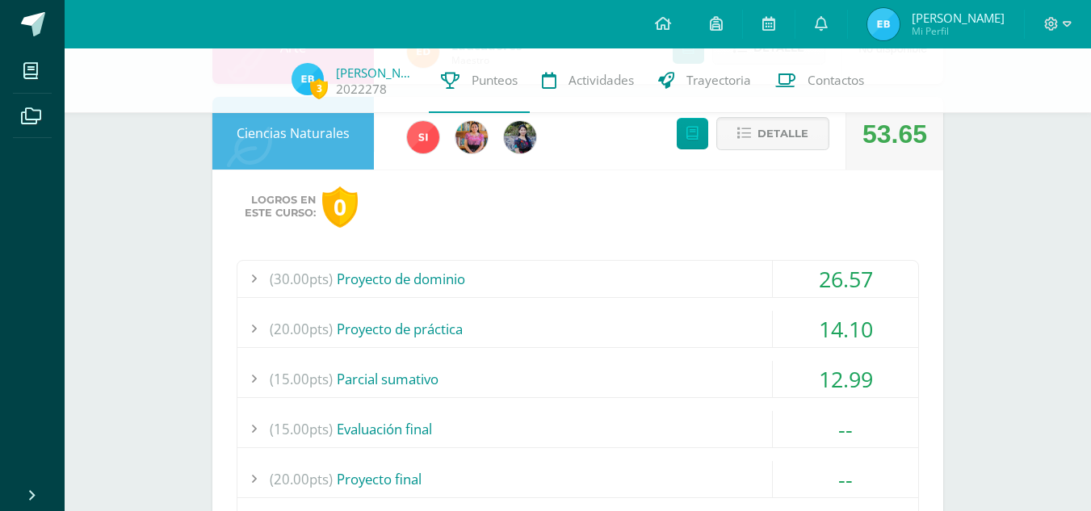
scroll to position [498, 0]
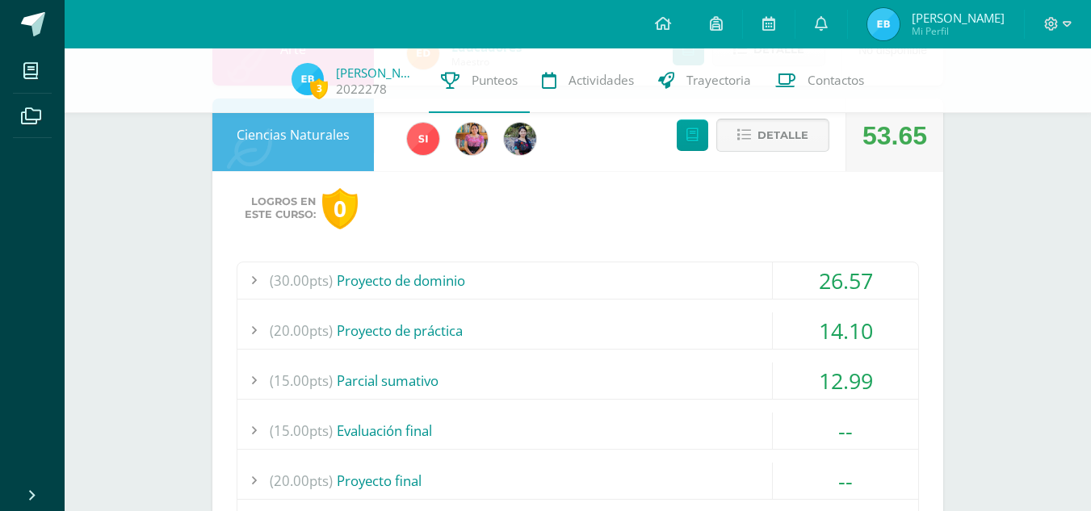
click at [786, 131] on span "Detalle" at bounding box center [783, 135] width 51 height 30
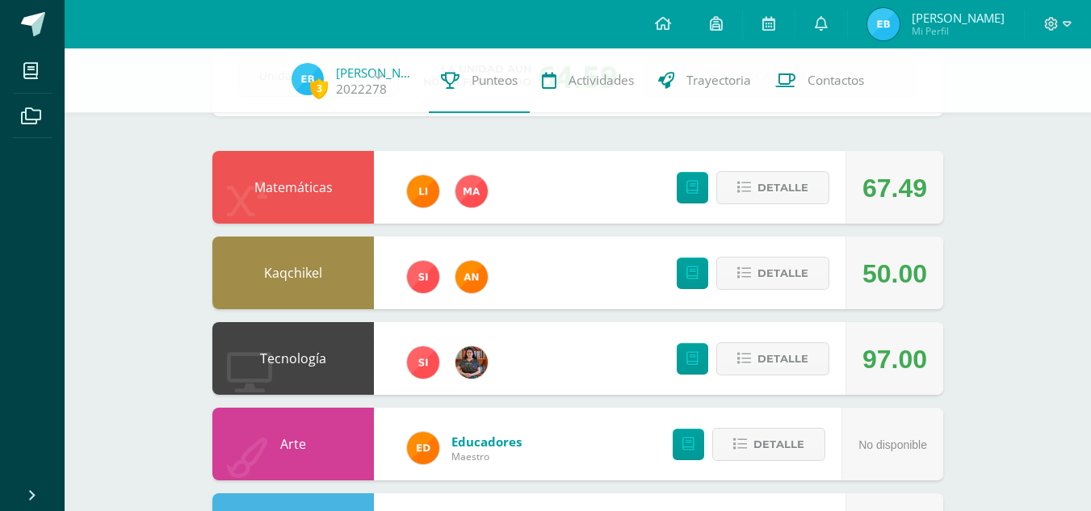
scroll to position [0, 0]
